Goal: Task Accomplishment & Management: Use online tool/utility

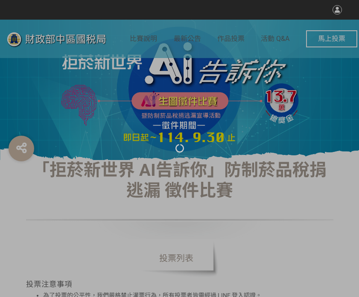
select select "vote"
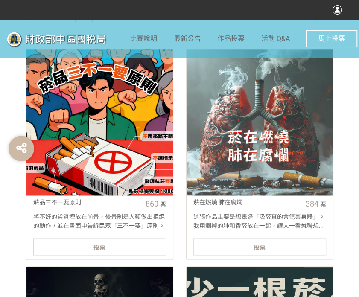
scroll to position [341, 0]
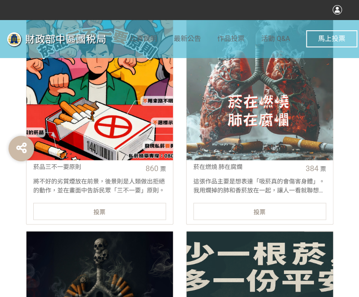
click at [100, 208] on span "投票" at bounding box center [99, 211] width 12 height 7
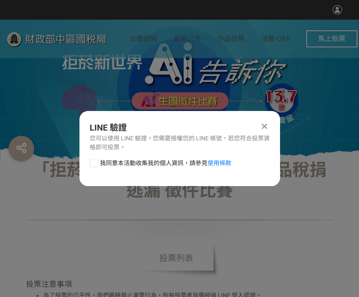
scroll to position [0, 0]
drag, startPoint x: 90, startPoint y: 163, endPoint x: 95, endPoint y: 163, distance: 5.6
click at [90, 163] on div at bounding box center [94, 163] width 9 height 9
checkbox input "true"
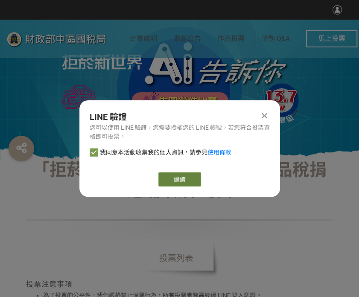
click at [172, 178] on link "繼續" at bounding box center [179, 179] width 43 height 15
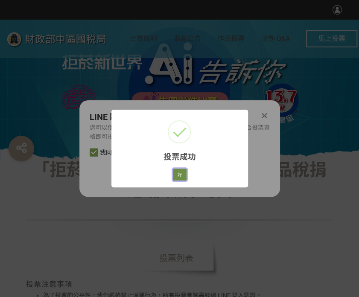
click at [185, 176] on button "好" at bounding box center [180, 174] width 14 height 12
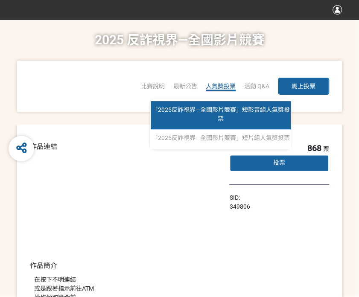
click at [229, 118] on link "「2025反詐視界—全國影片競賽」短影音組人氣獎投票" at bounding box center [221, 115] width 140 height 28
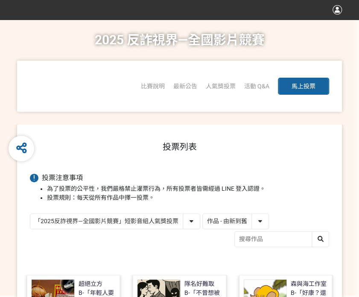
click at [235, 218] on select "作品 - 由新到舊 作品 - 由舊到新 票數 - 由多到少 票數 - 由少到多" at bounding box center [236, 221] width 66 height 15
select select "vote"
click at [203, 214] on select "作品 - 由新到舊 作品 - 由舊到新 票數 - 由多到少 票數 - 由少到多" at bounding box center [236, 221] width 66 height 15
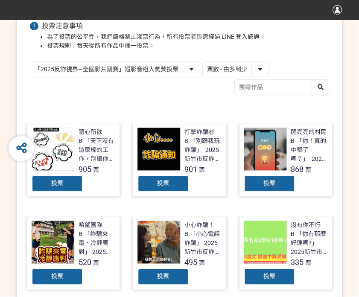
scroll to position [171, 0]
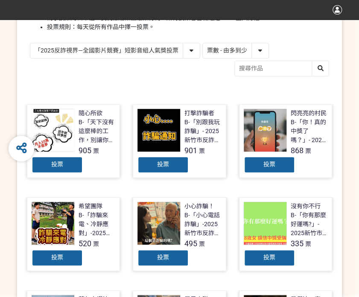
click at [177, 164] on div "投票" at bounding box center [162, 164] width 51 height 17
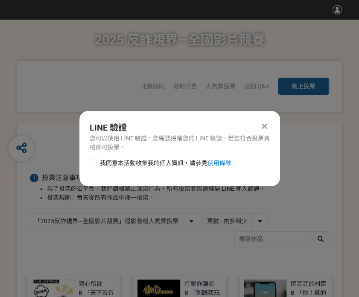
drag, startPoint x: 94, startPoint y: 163, endPoint x: 105, endPoint y: 168, distance: 11.9
click at [97, 165] on div at bounding box center [94, 163] width 9 height 9
checkbox input "true"
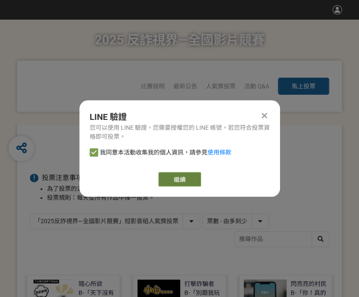
click at [177, 180] on link "繼續" at bounding box center [179, 179] width 43 height 15
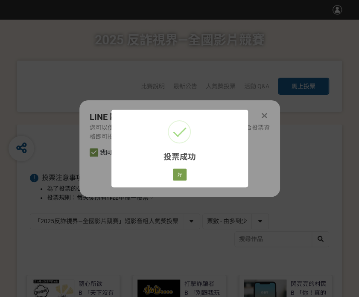
click at [186, 177] on div "好 Cancel" at bounding box center [179, 174] width 16 height 15
click at [180, 173] on button "好" at bounding box center [180, 174] width 14 height 12
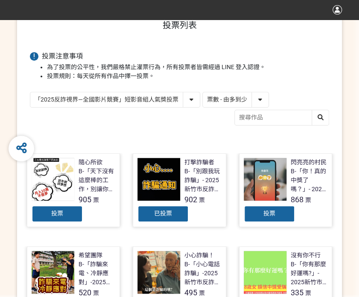
click at [145, 92] on select "「2025反詐視界—全國影片競賽」短影音組人氣獎投票 「2025反詐視界—全國影片競賽」短片組人氣獎投票" at bounding box center [114, 99] width 169 height 15
select select "13146"
click at [30, 92] on select "「2025反詐視界—全國影片競賽」短影音組人氣獎投票 「2025反詐視界—全國影片競賽」短片組人氣獎投票" at bounding box center [114, 99] width 169 height 15
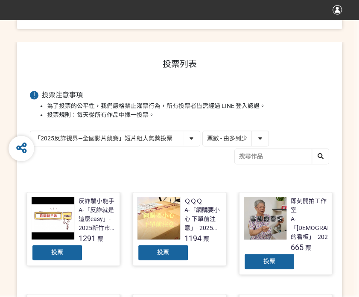
scroll to position [85, 0]
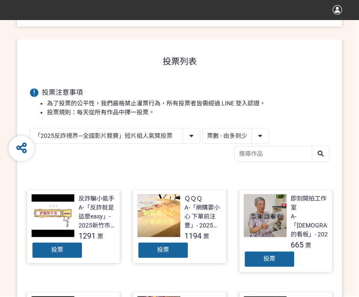
drag, startPoint x: 178, startPoint y: 247, endPoint x: 177, endPoint y: 242, distance: 4.3
click at [178, 247] on div "投票" at bounding box center [162, 249] width 51 height 17
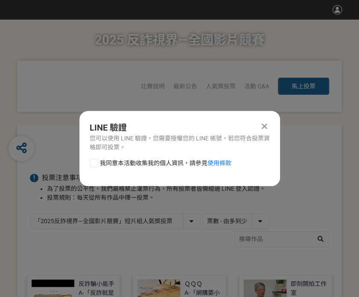
click at [96, 167] on label "我同意本活動收集我的個人資訊，請參見 使用條款" at bounding box center [161, 163] width 142 height 9
click at [96, 165] on input "我同意本活動收集我的個人資訊，請參見 使用條款" at bounding box center [93, 163] width 6 height 6
checkbox input "false"
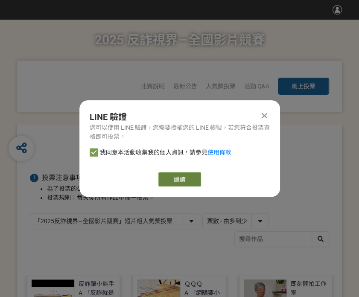
click at [172, 183] on link "繼續" at bounding box center [179, 179] width 43 height 15
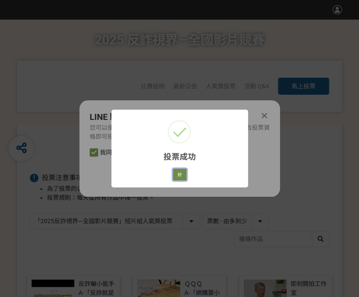
click at [179, 174] on button "好" at bounding box center [180, 174] width 14 height 12
